Goal: Obtain resource: Download file/media

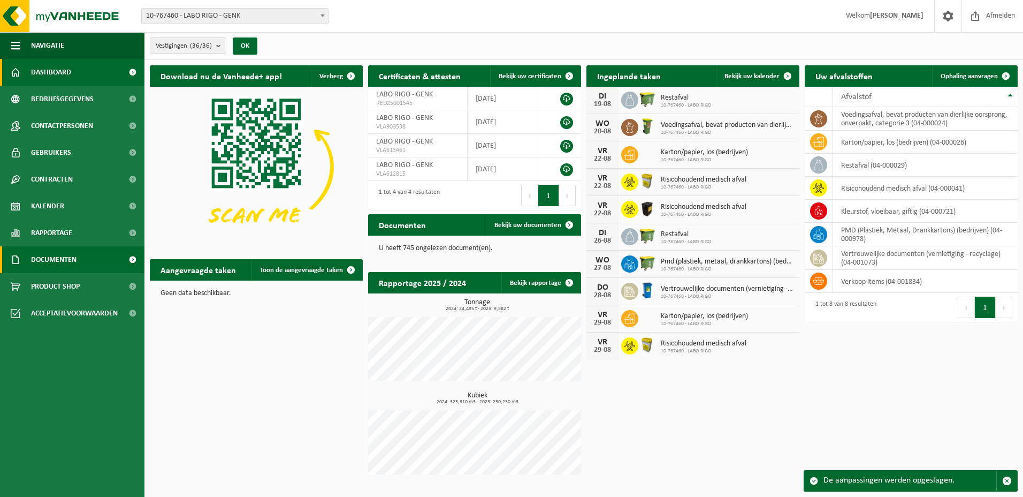
click at [123, 256] on span at bounding box center [132, 259] width 24 height 27
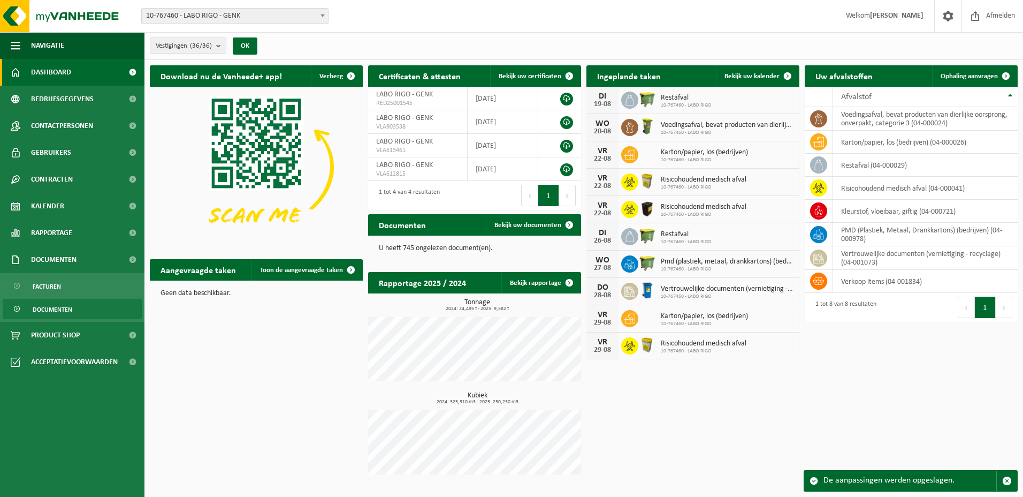
click at [62, 307] on span "Documenten" at bounding box center [53, 309] width 40 height 20
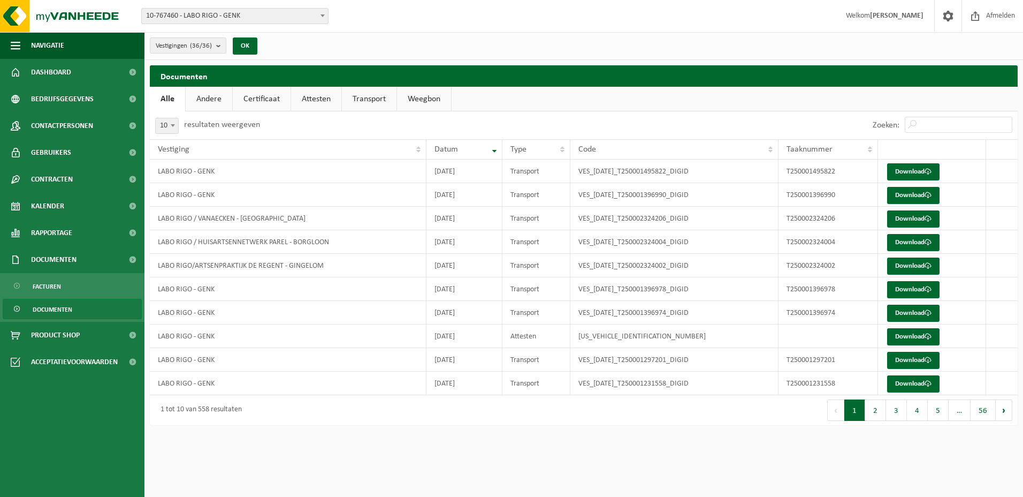
click at [319, 99] on link "Attesten" at bounding box center [316, 99] width 50 height 25
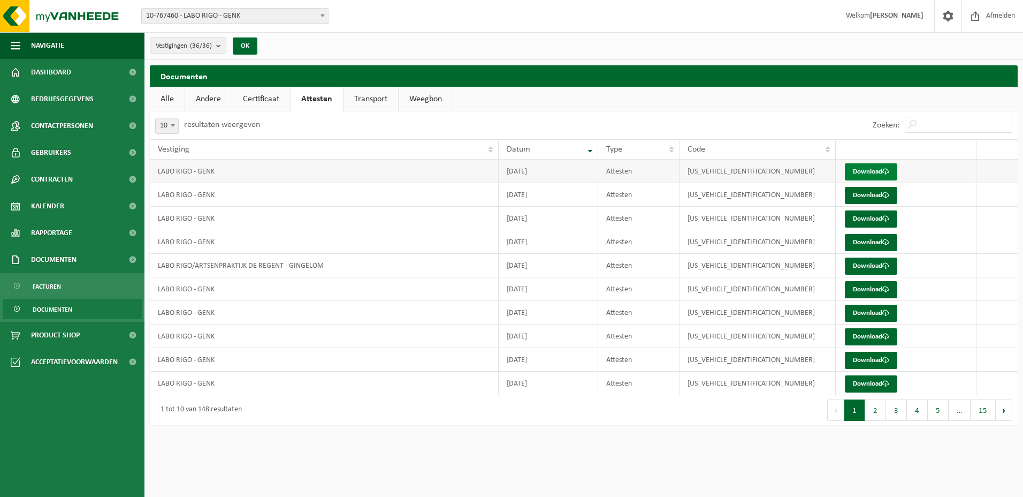
click at [882, 172] on link "Download" at bounding box center [871, 171] width 52 height 17
drag, startPoint x: 1019, startPoint y: 0, endPoint x: 349, endPoint y: 39, distance: 670.5
click at [362, 45] on div "Vestigingen (36/36) Alles selecteren Alles deselecteren LABO RIGO - GENK BGC AL…" at bounding box center [583, 46] width 879 height 28
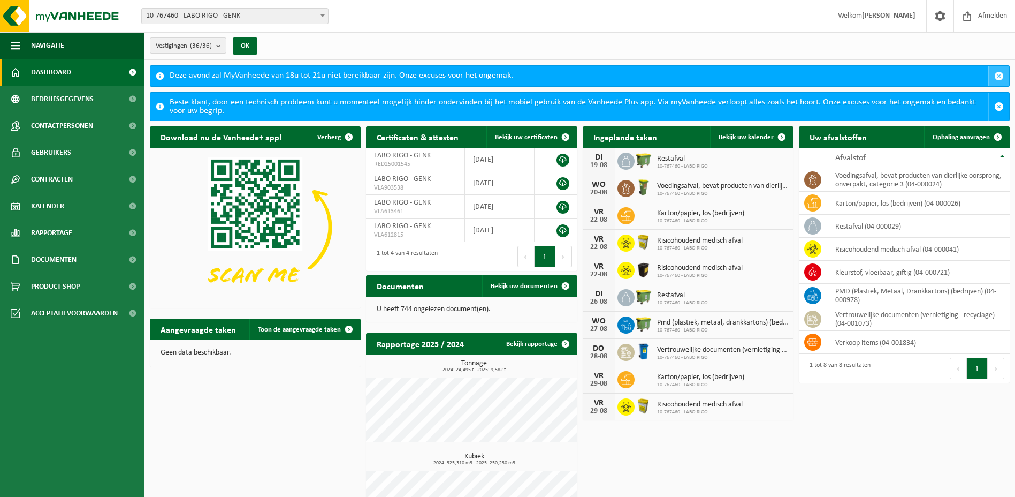
click at [998, 72] on span "button" at bounding box center [999, 76] width 10 height 10
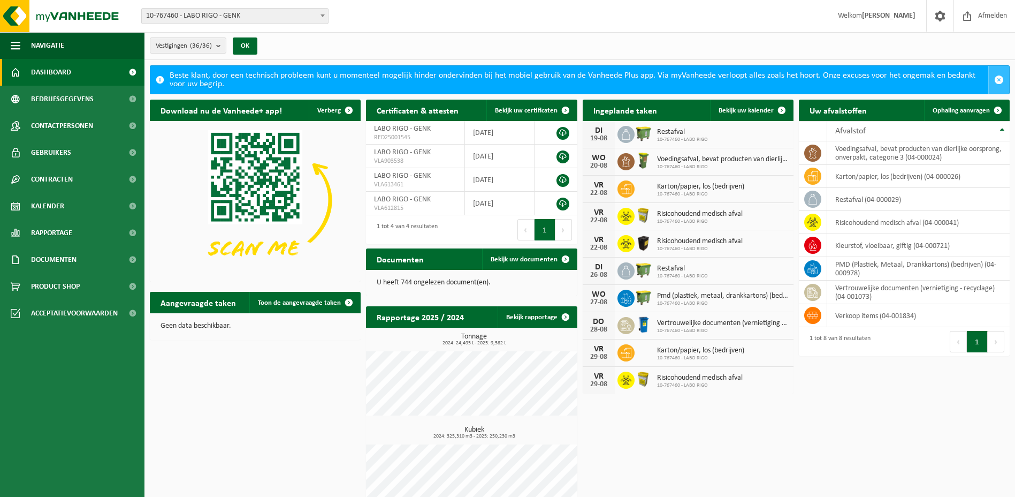
click at [999, 83] on span "button" at bounding box center [999, 80] width 10 height 10
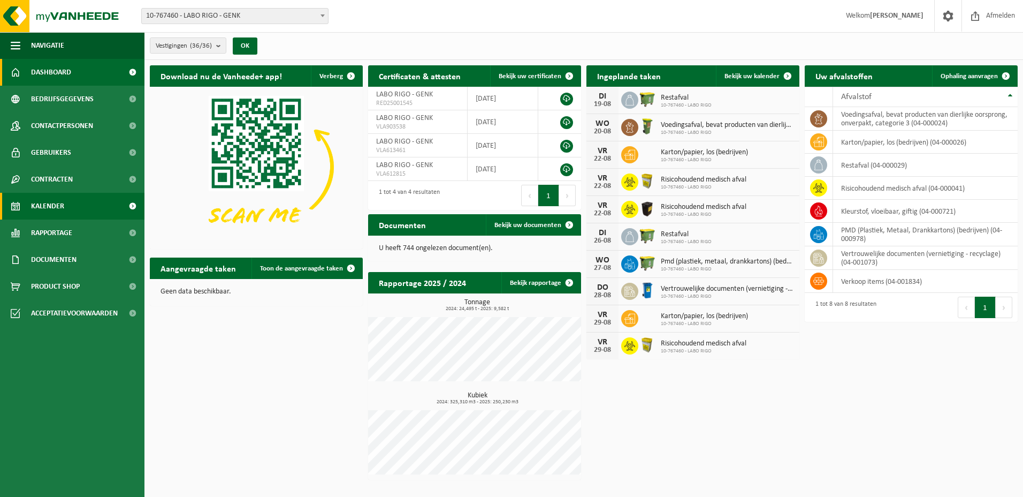
click at [55, 204] on span "Kalender" at bounding box center [47, 206] width 33 height 27
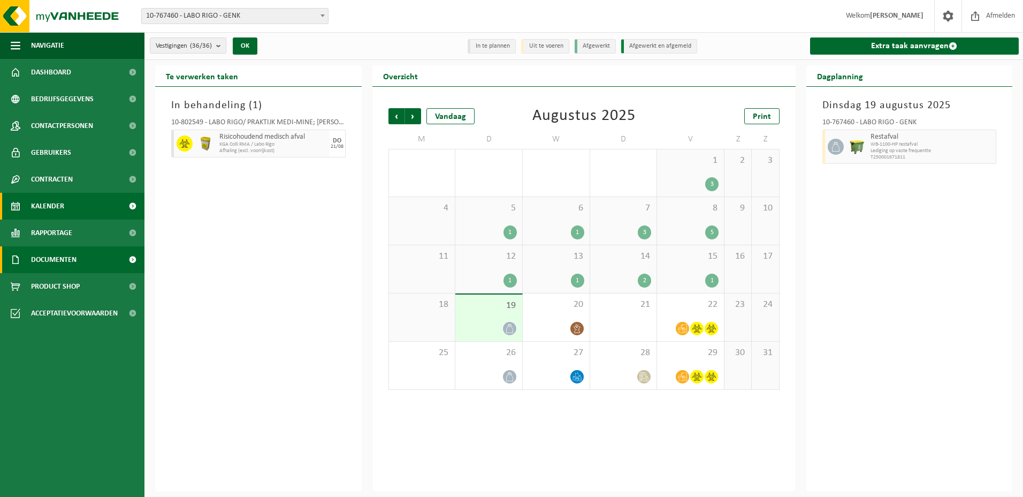
click at [81, 257] on link "Documenten" at bounding box center [72, 259] width 144 height 27
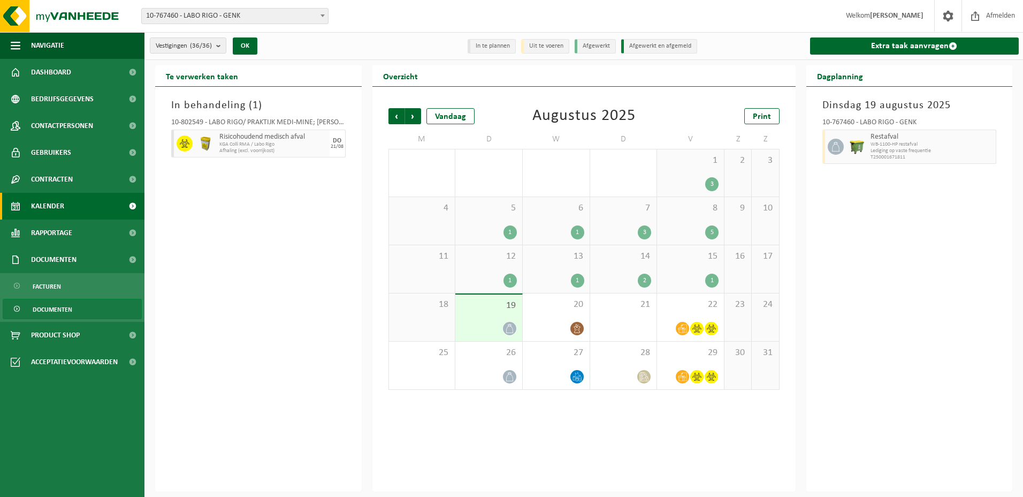
click at [67, 316] on span "Documenten" at bounding box center [53, 309] width 40 height 20
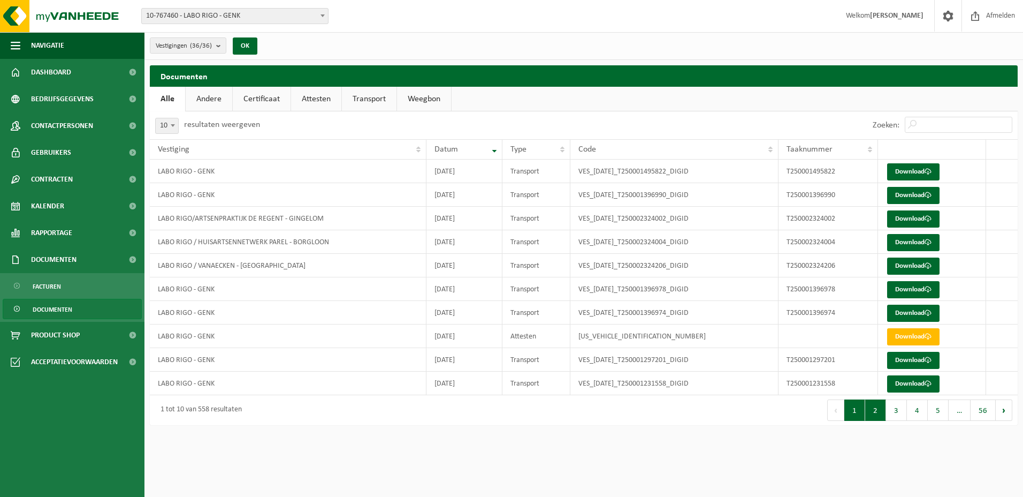
click at [880, 410] on button "2" at bounding box center [875, 409] width 21 height 21
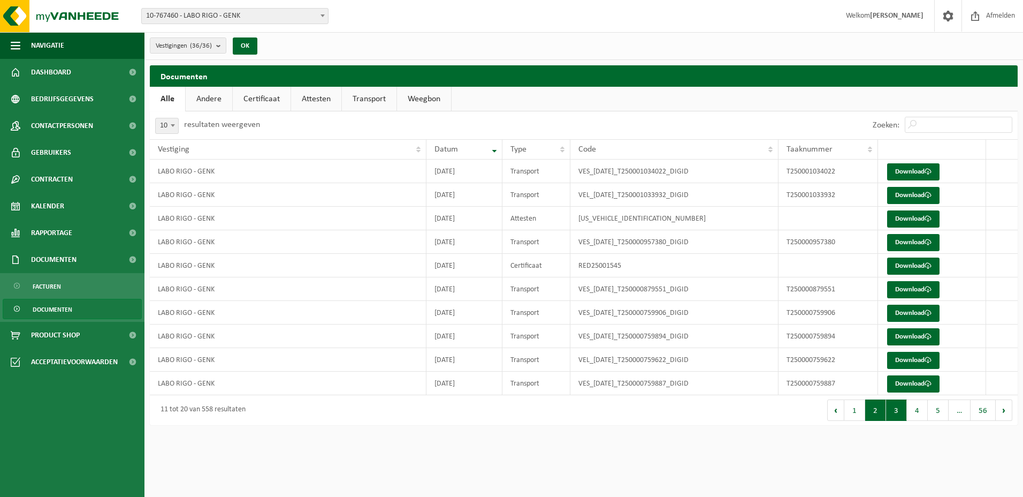
click at [895, 407] on button "3" at bounding box center [896, 409] width 21 height 21
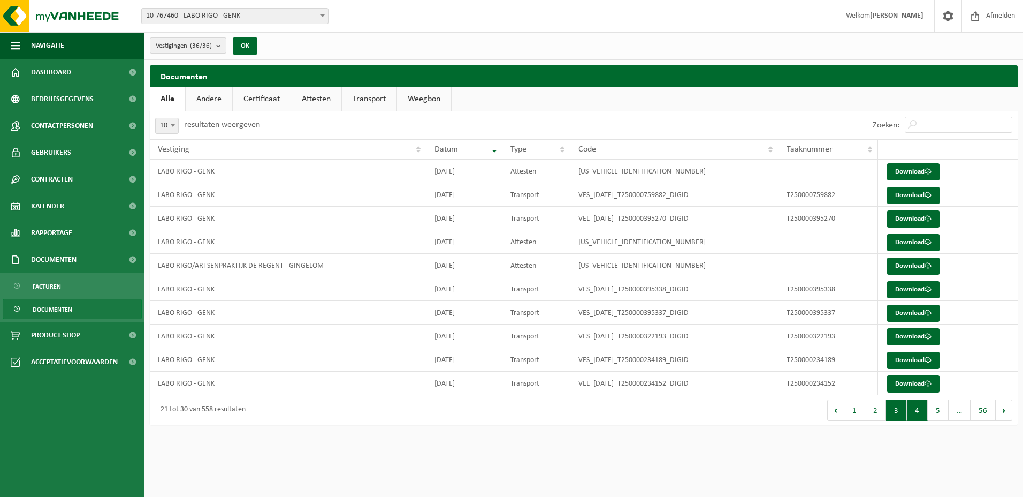
click at [914, 407] on button "4" at bounding box center [917, 409] width 21 height 21
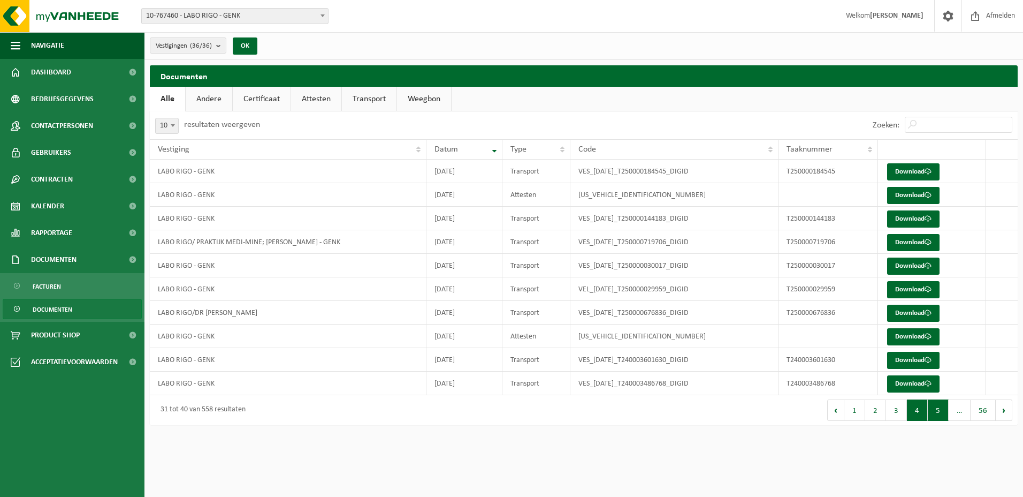
click at [935, 414] on button "5" at bounding box center [938, 409] width 21 height 21
